Goal: Task Accomplishment & Management: Manage account settings

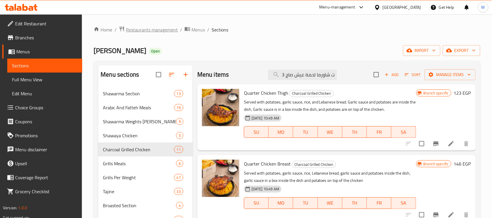
click at [158, 31] on span "Restaurants management" at bounding box center [152, 29] width 52 height 7
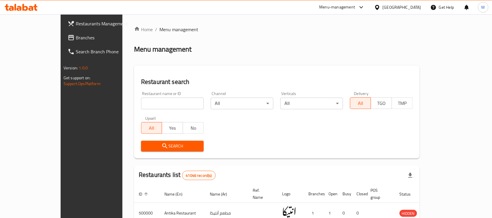
click at [416, 7] on div "[GEOGRAPHIC_DATA]" at bounding box center [402, 7] width 38 height 6
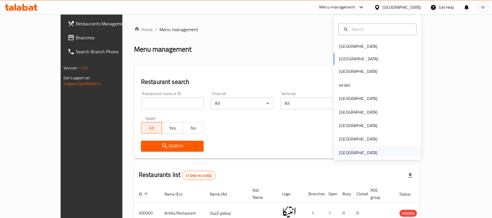
click at [357, 153] on div "[GEOGRAPHIC_DATA]" at bounding box center [358, 152] width 38 height 6
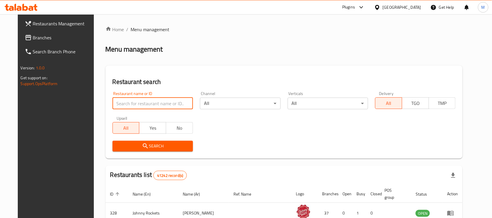
click at [145, 105] on input "search" at bounding box center [152, 104] width 80 height 12
paste input "703362"
type input "703362"
click button "Search" at bounding box center [152, 146] width 80 height 11
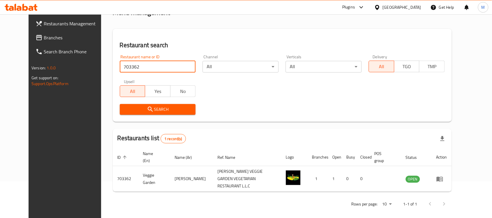
scroll to position [37, 0]
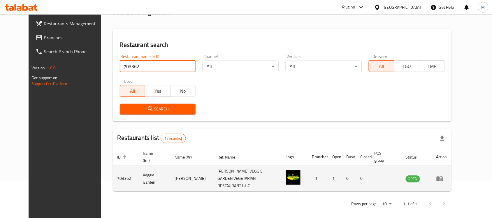
click at [443, 176] on icon "enhanced table" at bounding box center [439, 178] width 7 height 7
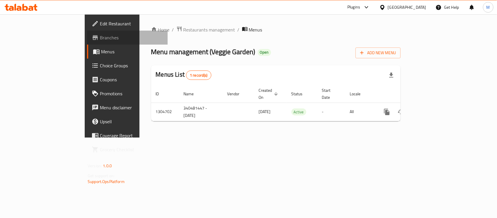
click at [100, 37] on span "Branches" at bounding box center [131, 37] width 63 height 7
